Goal: Navigation & Orientation: Go to known website

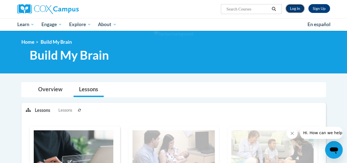
click at [290, 8] on link "Log In" at bounding box center [295, 8] width 19 height 9
